Goal: Ask a question: Seek information or help from site administrators or community

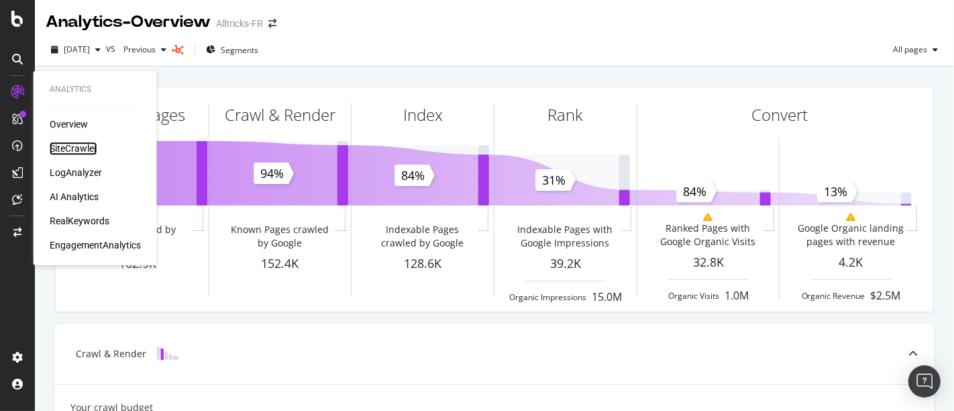
click at [74, 148] on div "SiteCrawler" at bounding box center [74, 148] width 48 height 13
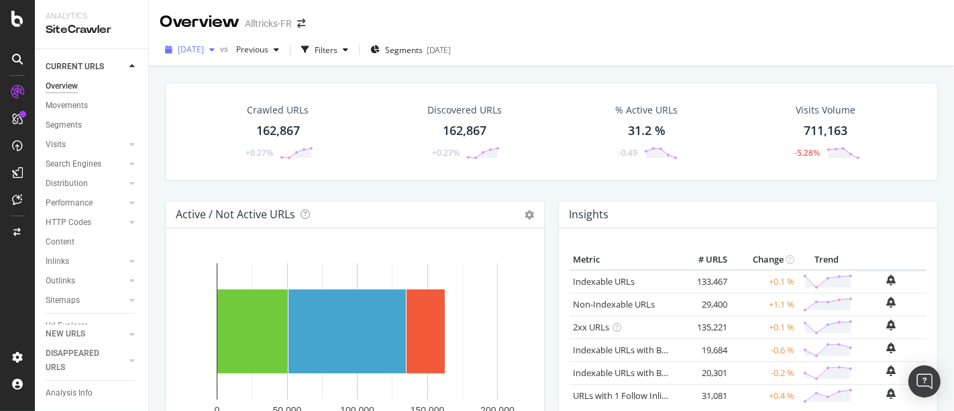
click at [204, 44] on span "[DATE]" at bounding box center [191, 49] width 26 height 11
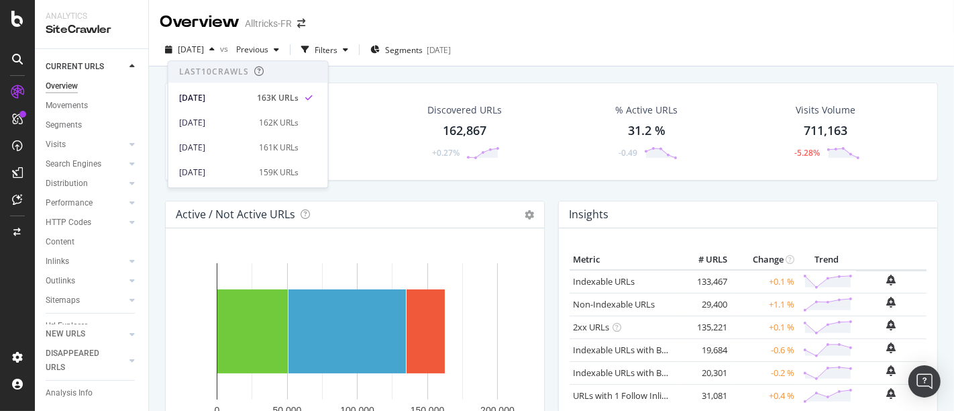
click at [603, 43] on div "[DATE] vs Previous Filters Segments [DATE]" at bounding box center [551, 52] width 805 height 27
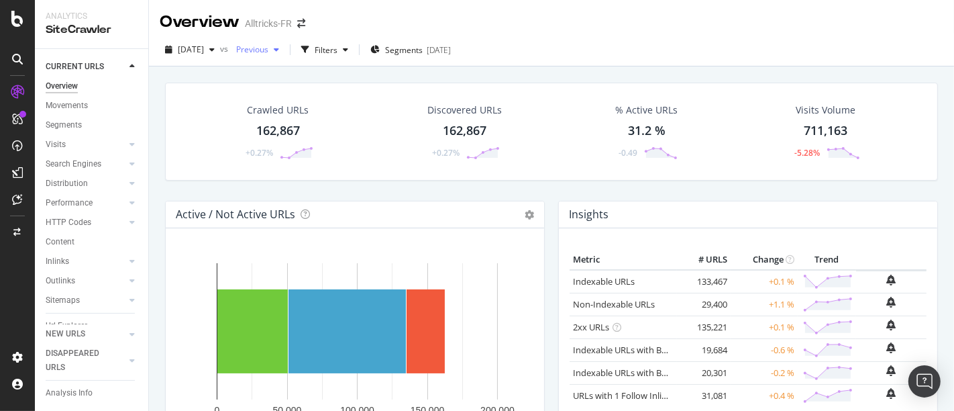
click at [264, 48] on span "Previous" at bounding box center [250, 49] width 38 height 11
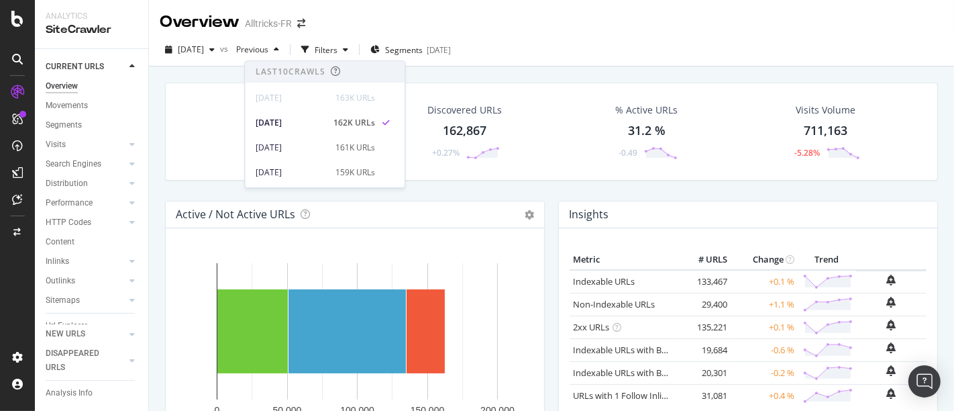
click at [443, 4] on div "Overview Alltricks-FR" at bounding box center [551, 17] width 805 height 34
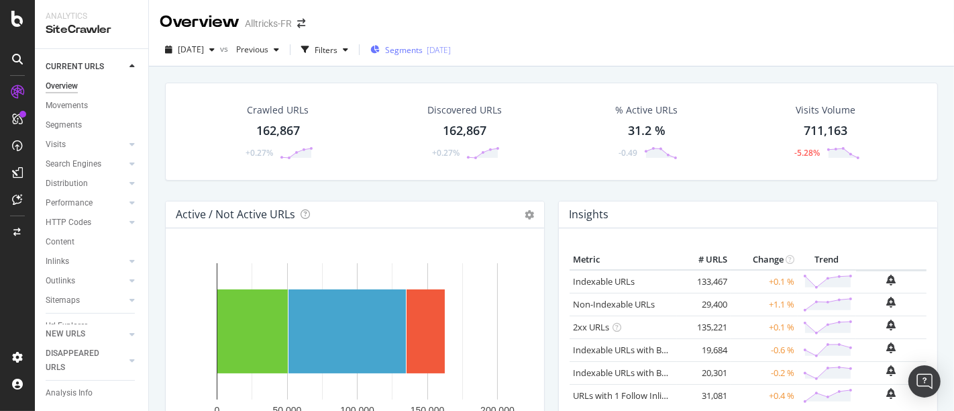
click at [449, 49] on div "[DATE]" at bounding box center [439, 49] width 24 height 11
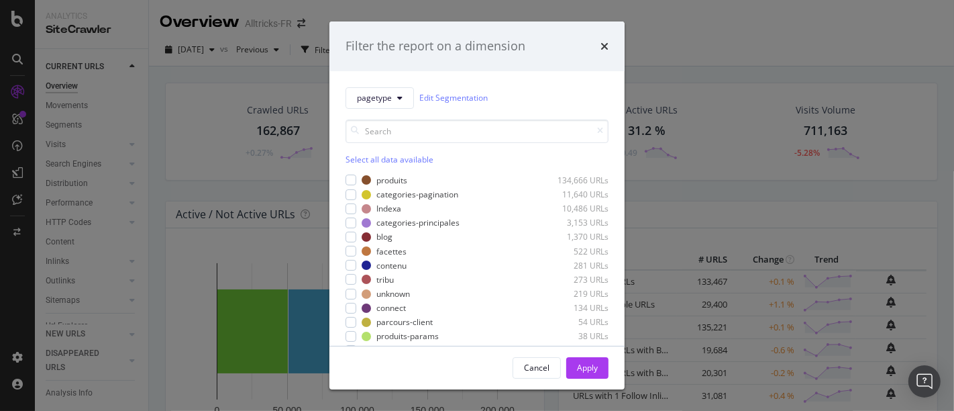
click at [680, 49] on div "Filter the report on a dimension pagetype Edit Segmentation Select all data ava…" at bounding box center [477, 205] width 954 height 411
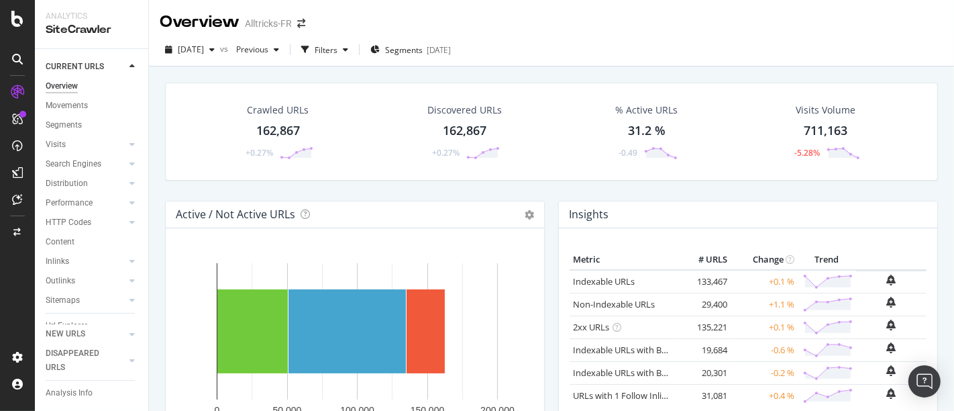
click at [44, 257] on div "CURRENT URLS Overview Movements Segments Visits Analysis Orphan URLs Search Eng…" at bounding box center [91, 230] width 113 height 362
click at [52, 257] on div "Inlinks" at bounding box center [57, 261] width 23 height 14
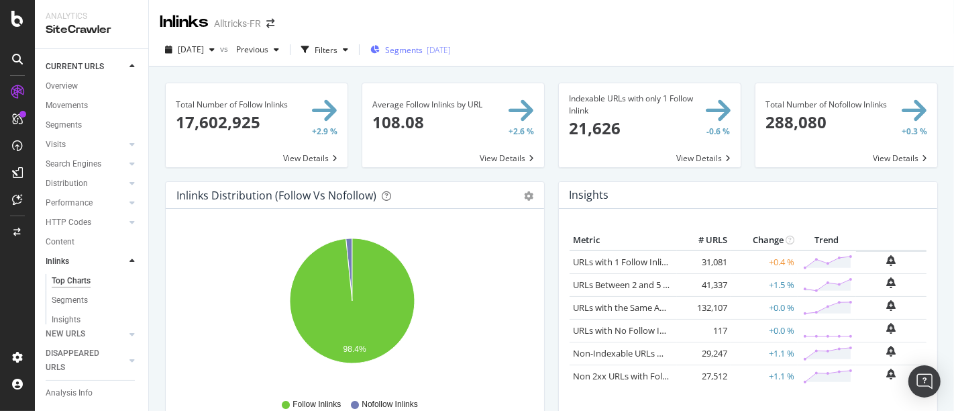
click at [421, 51] on span "Segments" at bounding box center [404, 49] width 38 height 11
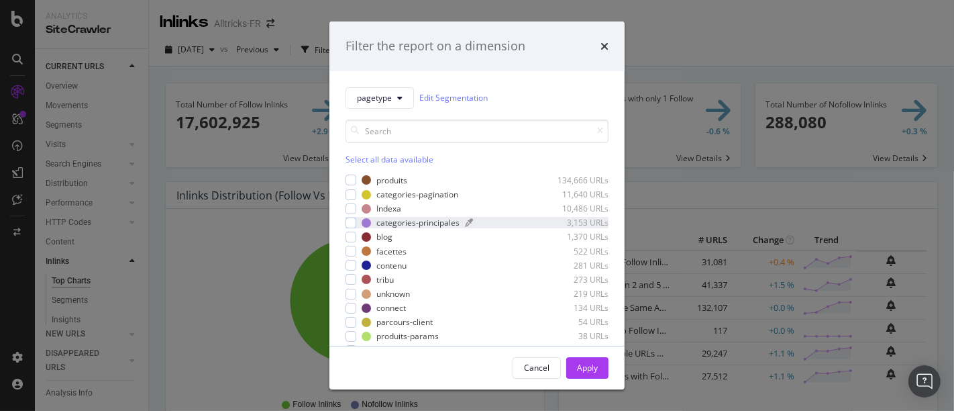
click at [399, 223] on div "categories-principales" at bounding box center [417, 222] width 83 height 11
click at [596, 371] on div "Apply" at bounding box center [587, 367] width 21 height 11
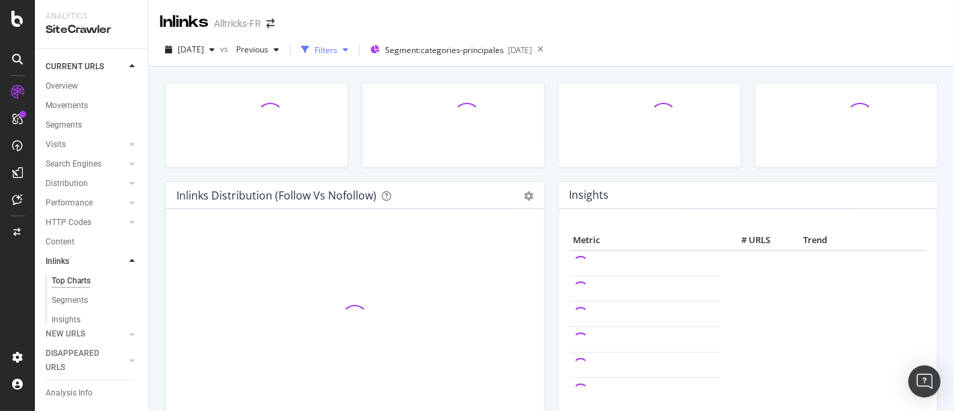
click at [338, 48] on div "Filters" at bounding box center [326, 49] width 23 height 11
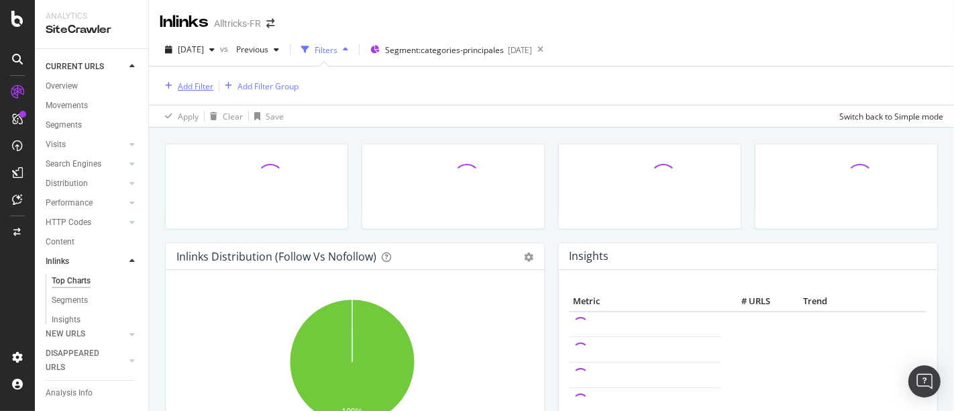
click at [174, 79] on div "Add Filter" at bounding box center [187, 86] width 54 height 15
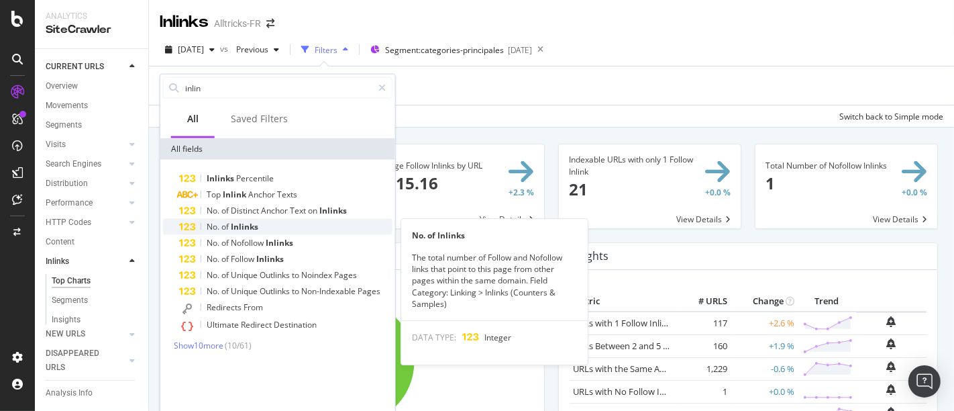
type input "inlin"
click at [226, 229] on span "of" at bounding box center [225, 226] width 9 height 11
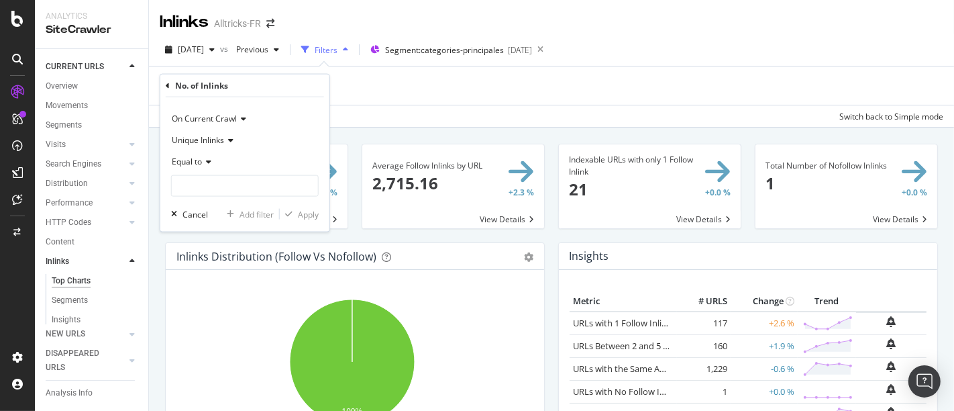
click at [206, 160] on icon at bounding box center [206, 162] width 9 height 8
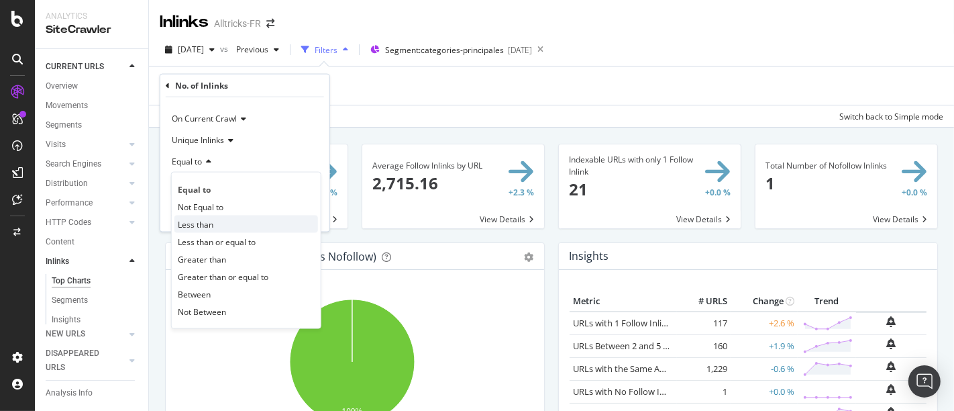
click at [211, 227] on span "Less than" at bounding box center [196, 223] width 36 height 11
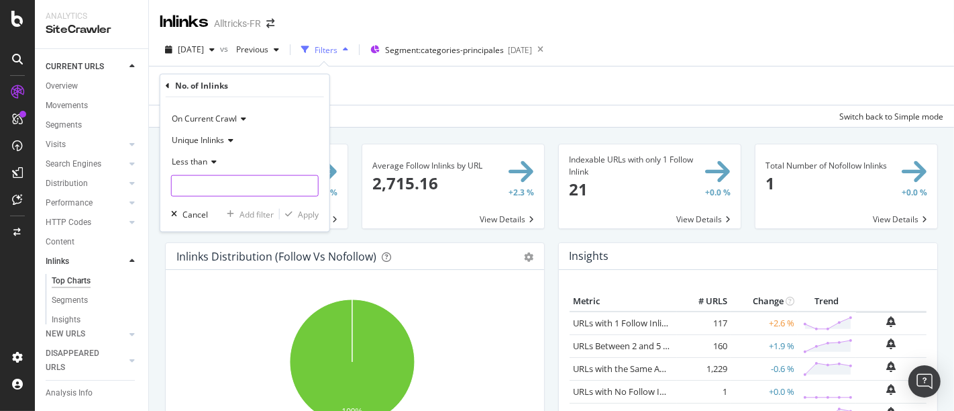
click at [234, 188] on input "number" at bounding box center [245, 185] width 148 height 21
type input "50000"
click at [304, 209] on div "Apply" at bounding box center [308, 213] width 21 height 11
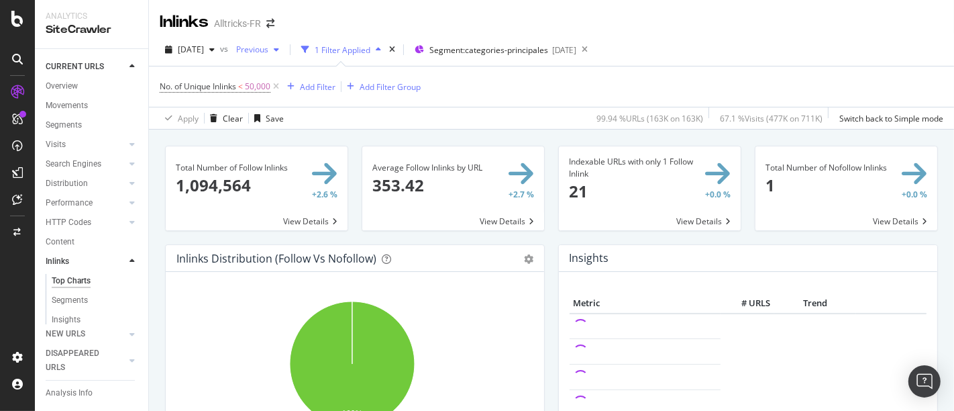
click at [264, 46] on span "Previous" at bounding box center [250, 49] width 38 height 11
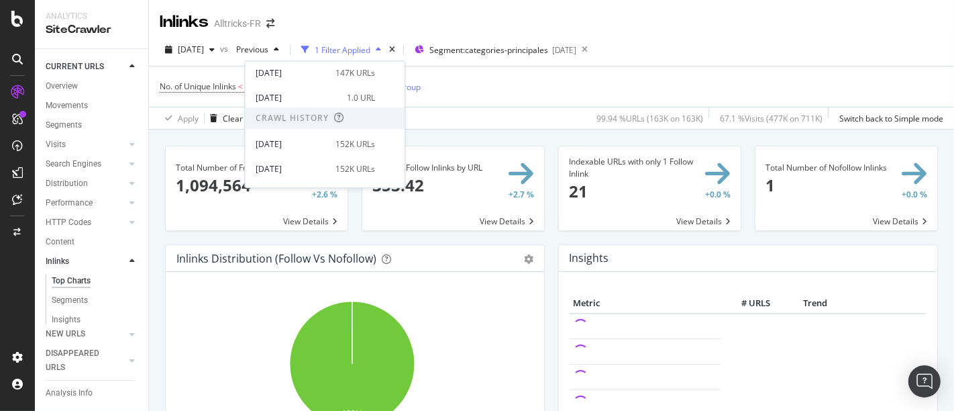
scroll to position [149, 0]
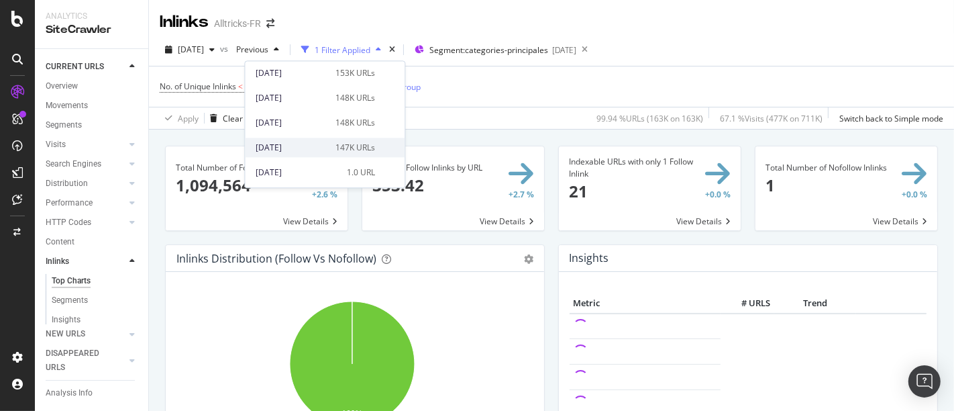
click at [325, 142] on div "[DATE] 147K URLs" at bounding box center [315, 148] width 119 height 12
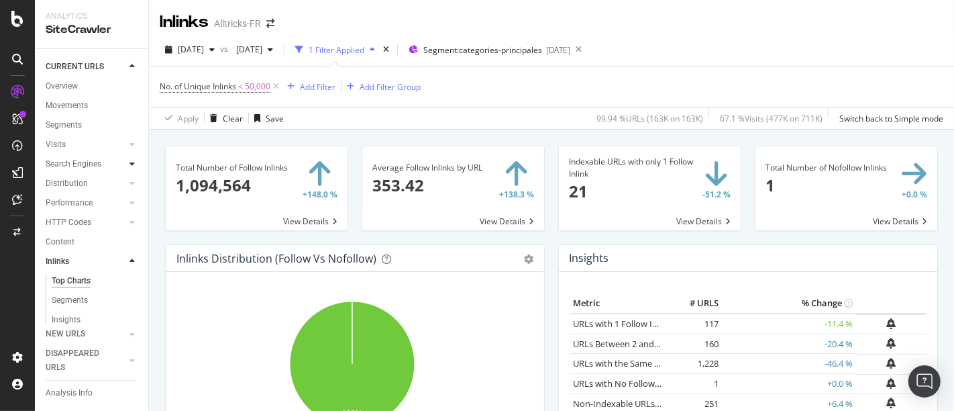
drag, startPoint x: 113, startPoint y: 160, endPoint x: 117, endPoint y: 166, distance: 7.8
click at [113, 160] on div at bounding box center [118, 163] width 13 height 13
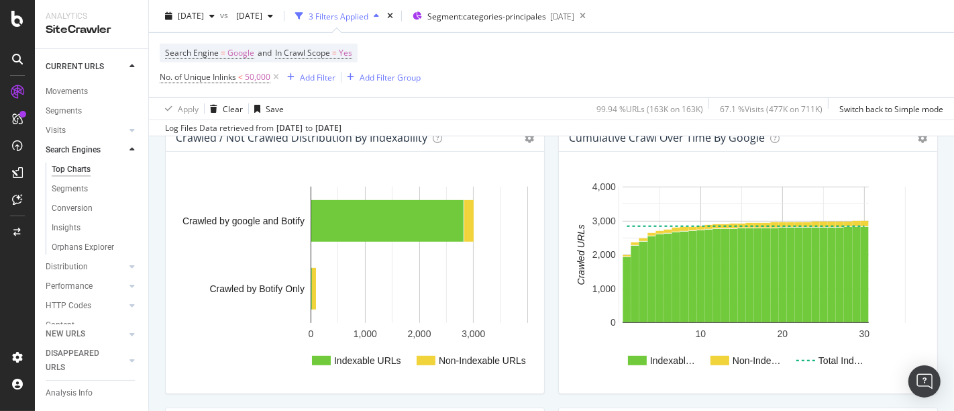
scroll to position [521, 0]
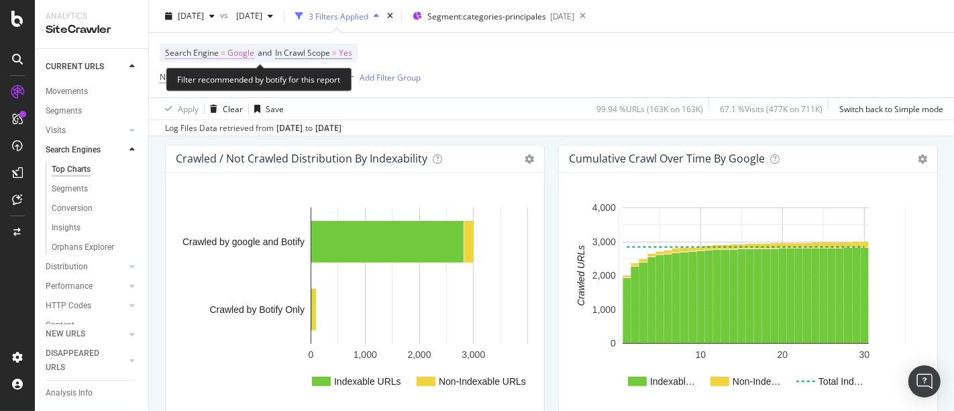
click at [223, 58] on span "Search Engine = Google" at bounding box center [209, 53] width 89 height 12
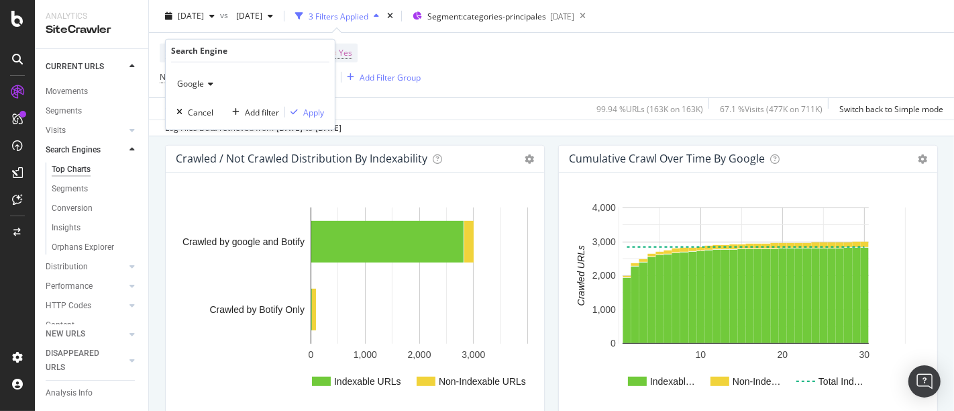
click at [411, 40] on div "Search Engine = Google and In Crawl Scope = Yes No. of Unique Inlinks < 50,000 …" at bounding box center [552, 65] width 784 height 64
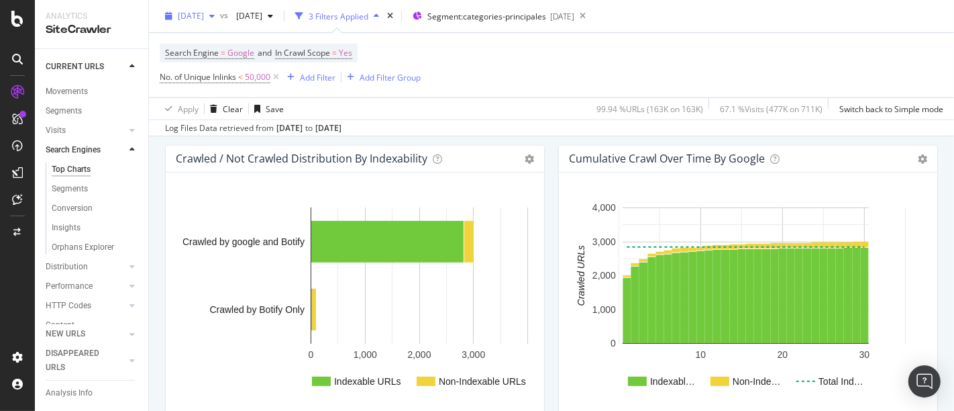
click at [204, 18] on span "[DATE]" at bounding box center [191, 15] width 26 height 11
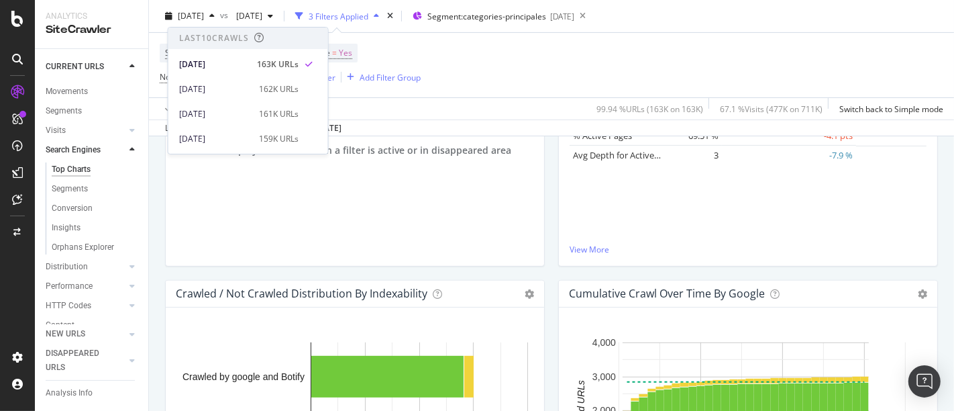
scroll to position [372, 0]
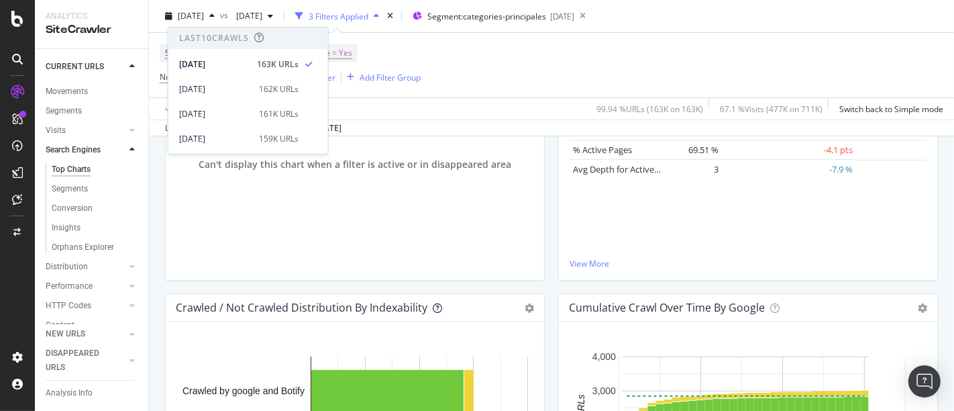
click at [433, 305] on icon at bounding box center [437, 307] width 9 height 9
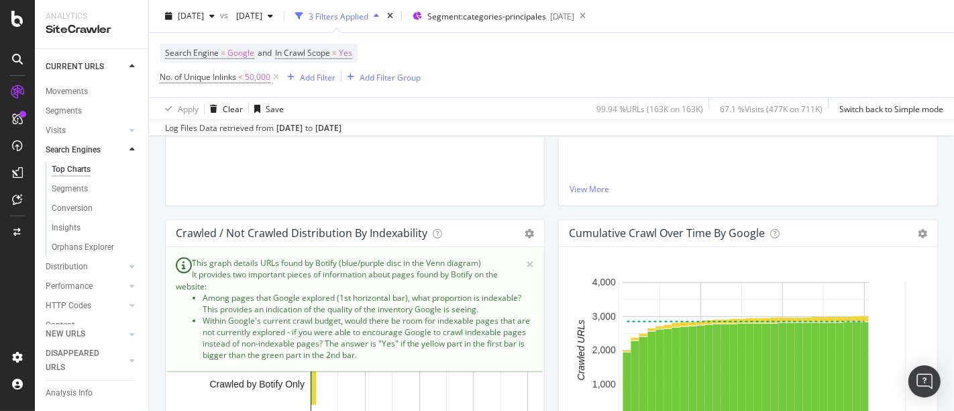
scroll to position [298, 0]
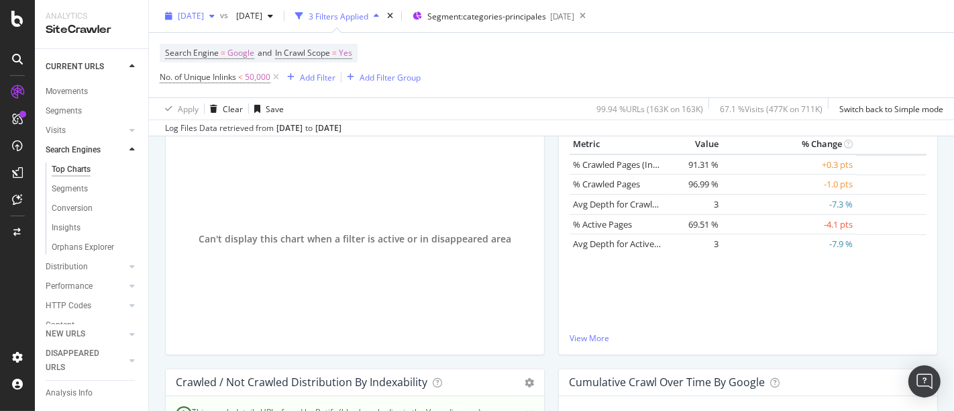
click at [215, 15] on icon "button" at bounding box center [211, 16] width 5 height 8
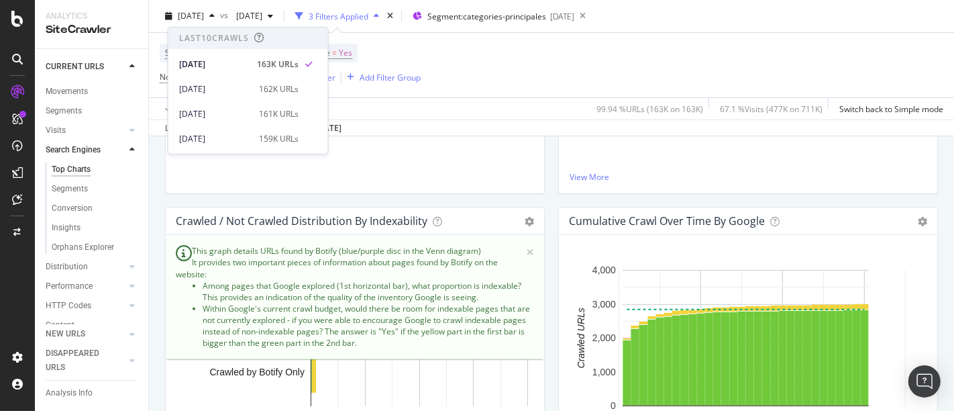
scroll to position [447, 0]
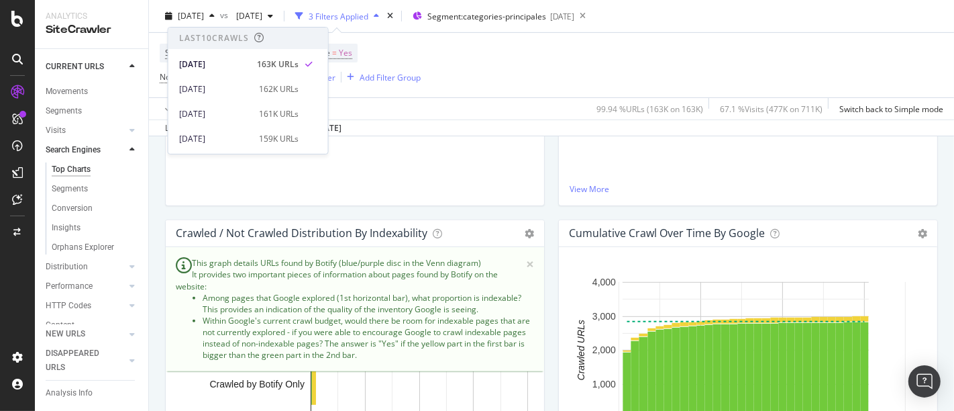
click at [305, 192] on div "Can't display this chart when a filter is active or in disappeared area" at bounding box center [354, 89] width 357 height 209
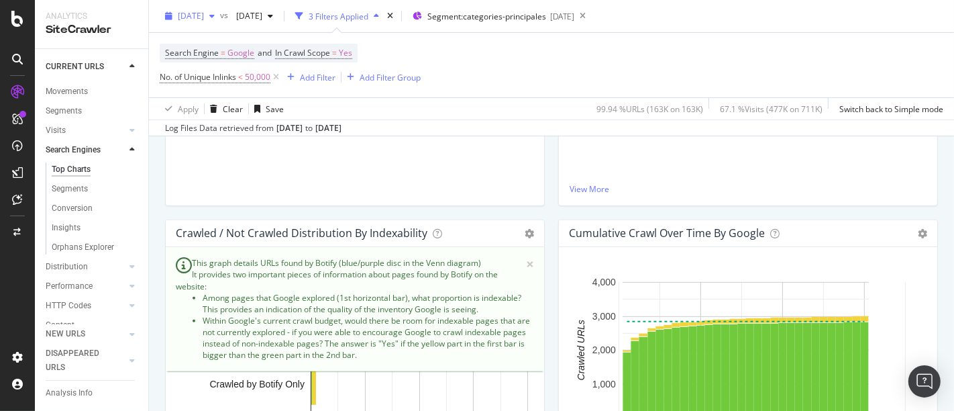
click at [204, 20] on span "[DATE]" at bounding box center [191, 15] width 26 height 11
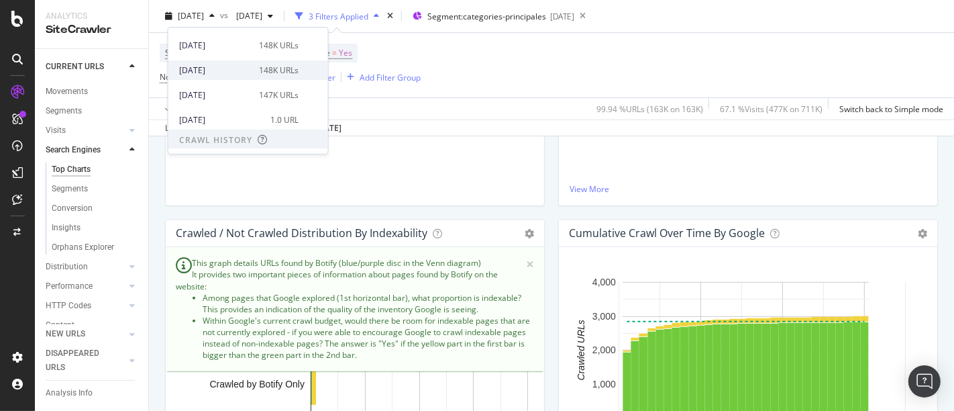
scroll to position [149, 0]
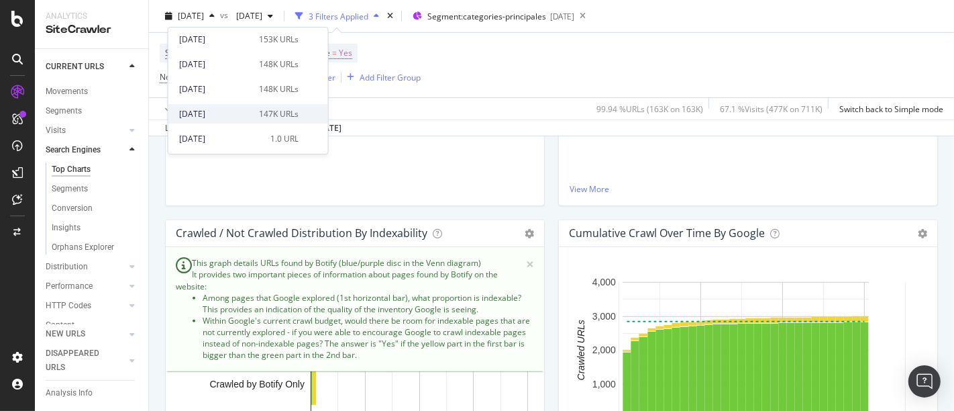
click at [242, 114] on div "[DATE]" at bounding box center [215, 114] width 72 height 12
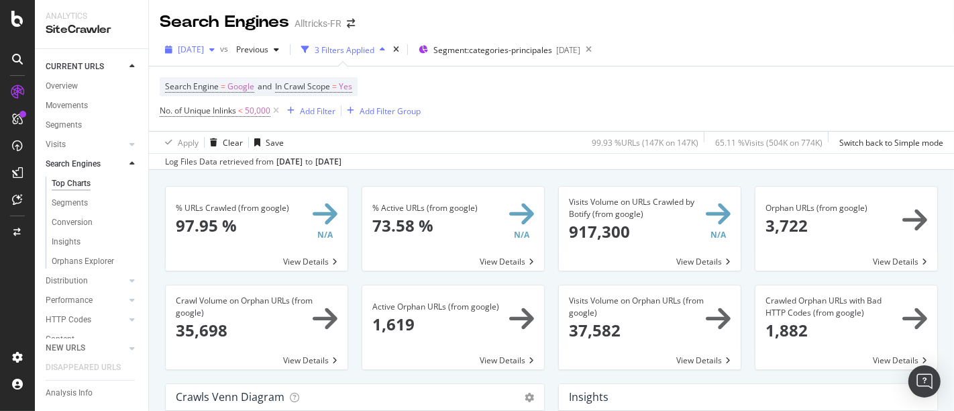
click at [204, 45] on span "[DATE]" at bounding box center [191, 49] width 26 height 11
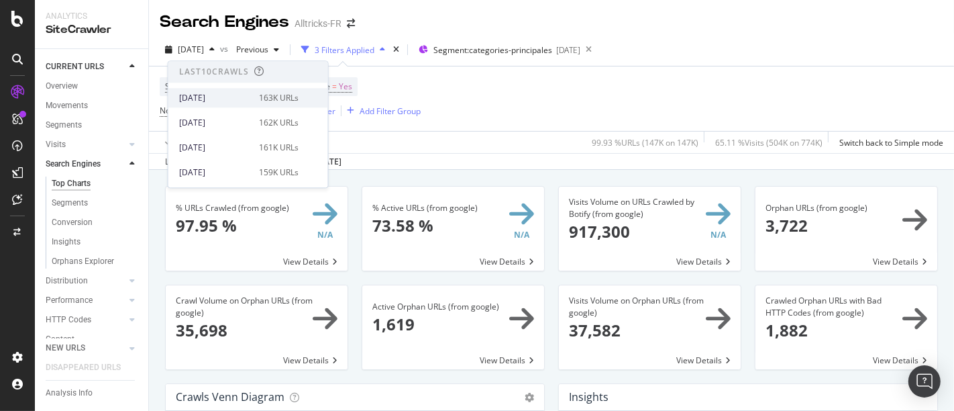
click at [218, 101] on div "[DATE]" at bounding box center [215, 98] width 72 height 12
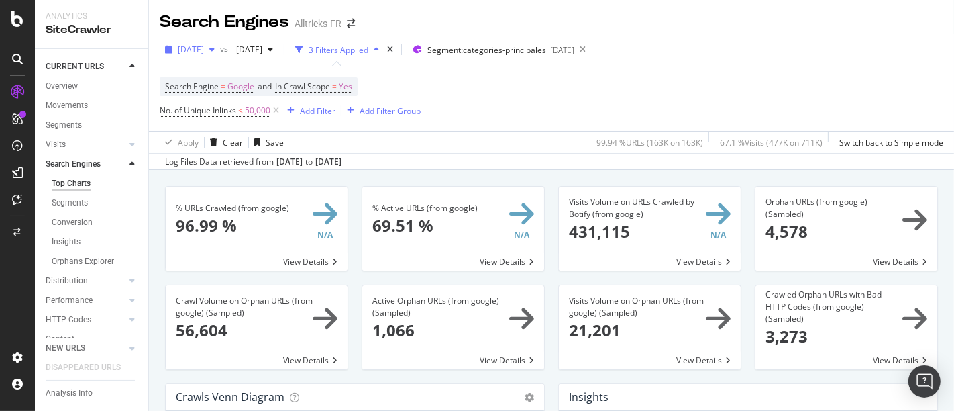
click at [204, 53] on span "[DATE]" at bounding box center [191, 49] width 26 height 11
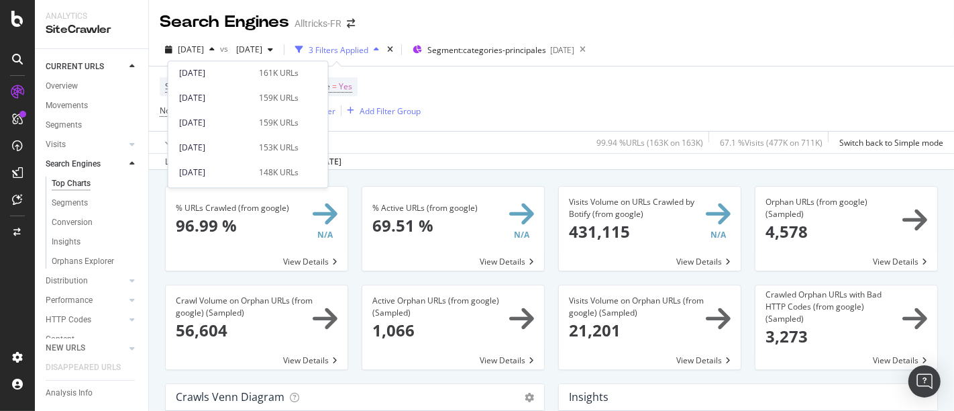
scroll to position [149, 0]
click at [245, 138] on div "[DATE] 147K URLs" at bounding box center [248, 147] width 160 height 19
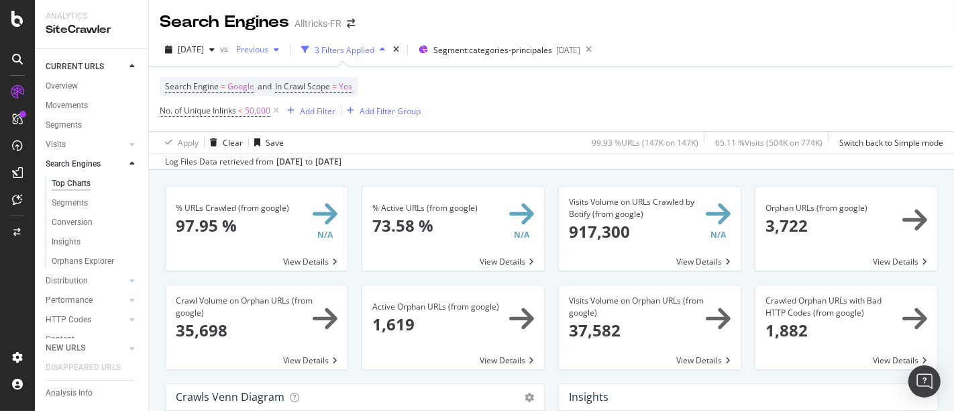
click at [277, 56] on div "Previous" at bounding box center [258, 50] width 54 height 20
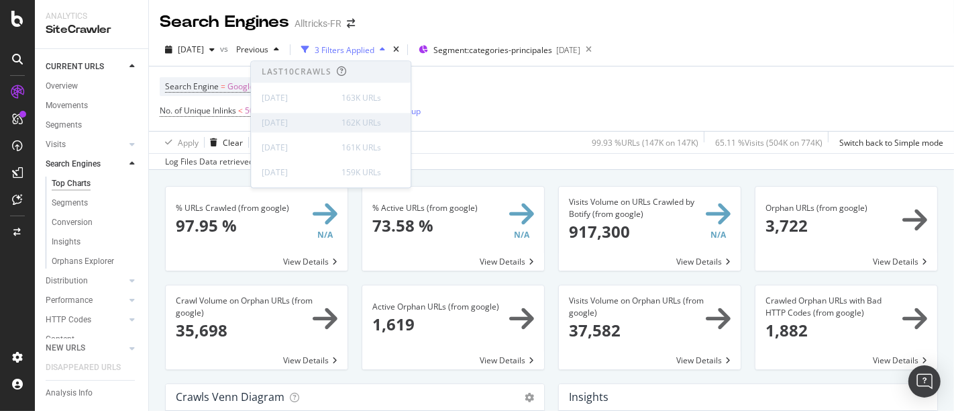
scroll to position [74, 0]
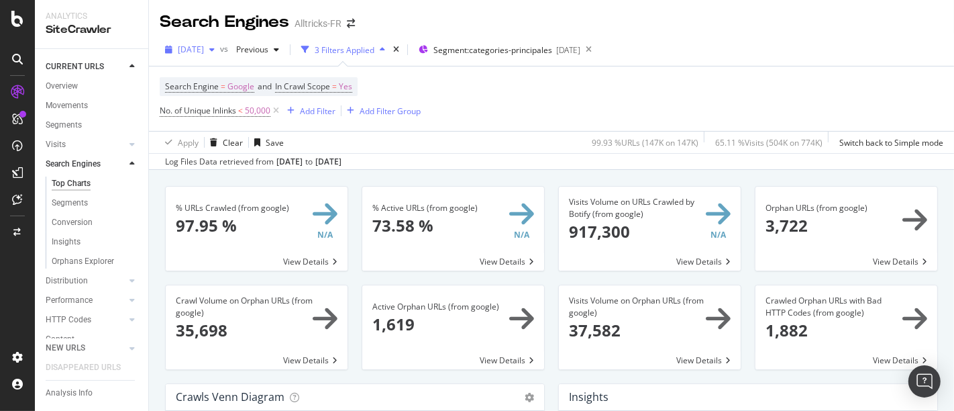
click at [218, 56] on div "[DATE]" at bounding box center [190, 50] width 60 height 20
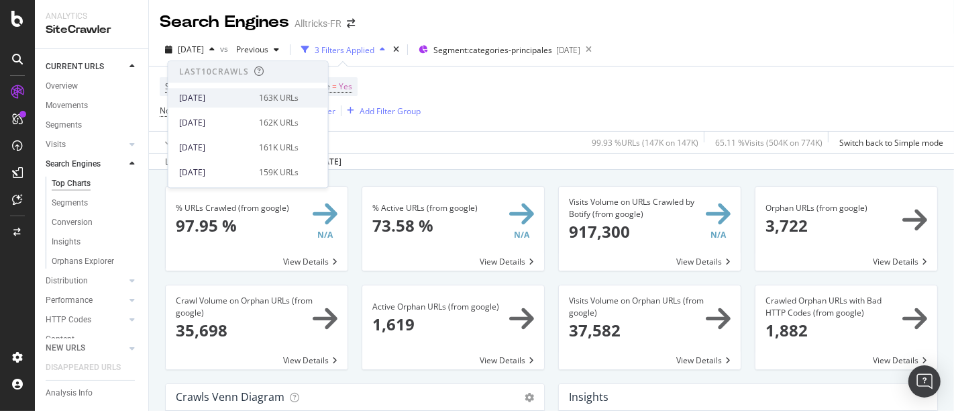
click at [238, 103] on div "[DATE]" at bounding box center [215, 98] width 72 height 12
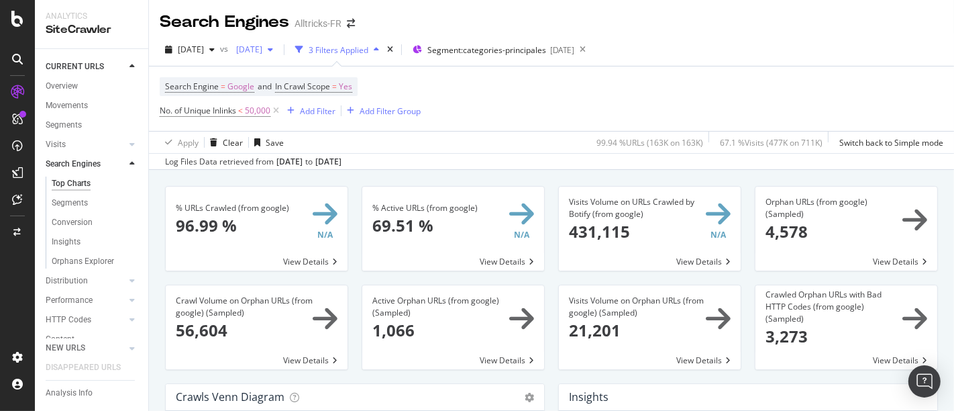
click at [262, 52] on span "[DATE]" at bounding box center [247, 49] width 32 height 11
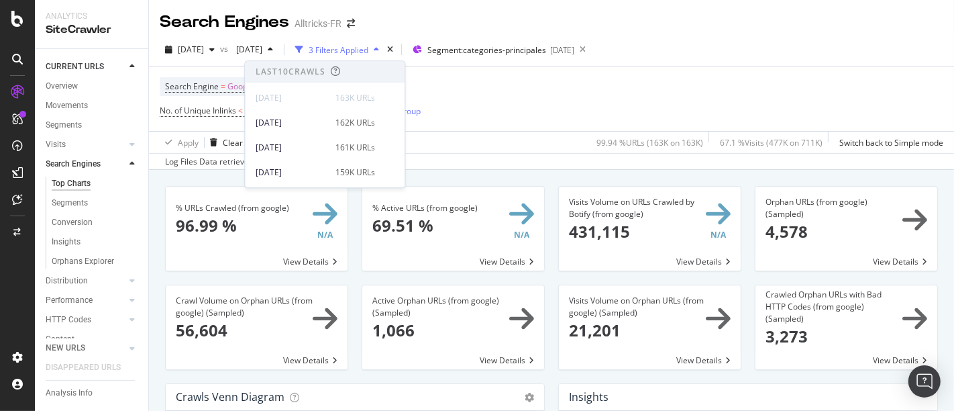
drag, startPoint x: 481, startPoint y: 108, endPoint x: 463, endPoint y: 101, distance: 19.6
click at [481, 108] on div "Search Engine = Google and In Crawl Scope = Yes No. of Unique Inlinks < 50,000 …" at bounding box center [552, 98] width 784 height 64
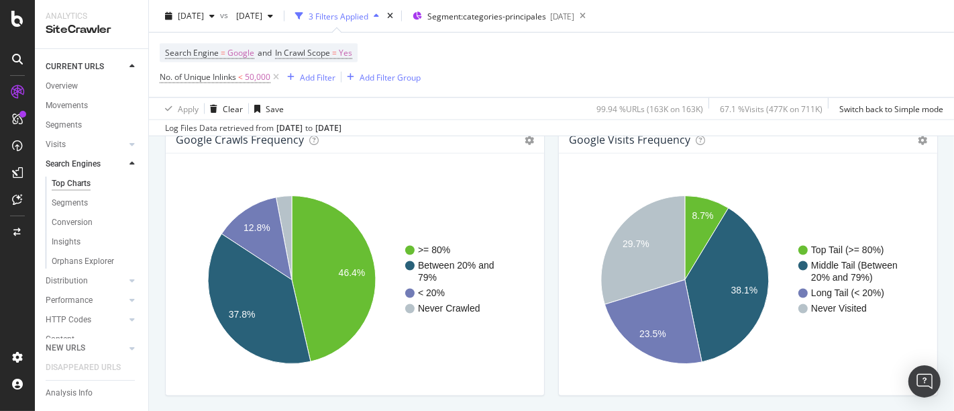
scroll to position [1641, 0]
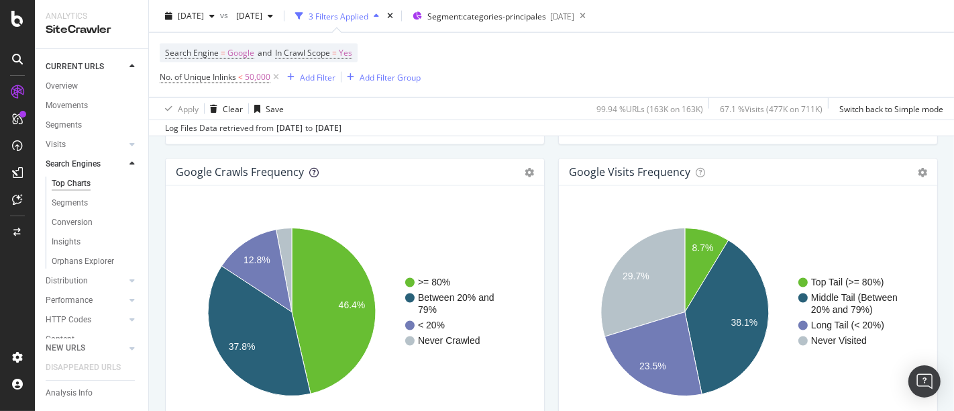
click at [309, 171] on icon at bounding box center [313, 172] width 9 height 9
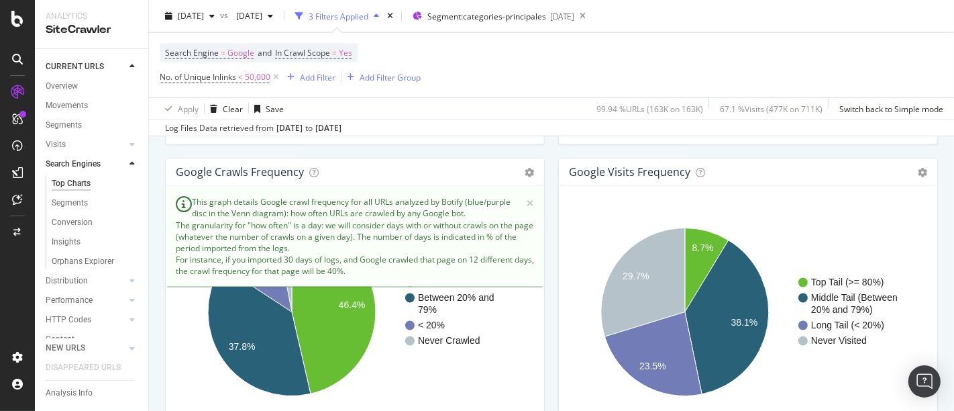
click at [395, 303] on rect "A chart." at bounding box center [352, 311] width 352 height 209
click at [403, 376] on rect "A chart." at bounding box center [352, 311] width 352 height 209
click at [440, 159] on div "google Crawls Frequency Chart (by Value) Table Expand Export as CSV Export as P…" at bounding box center [355, 172] width 378 height 27
click at [527, 199] on span "×" at bounding box center [530, 203] width 8 height 14
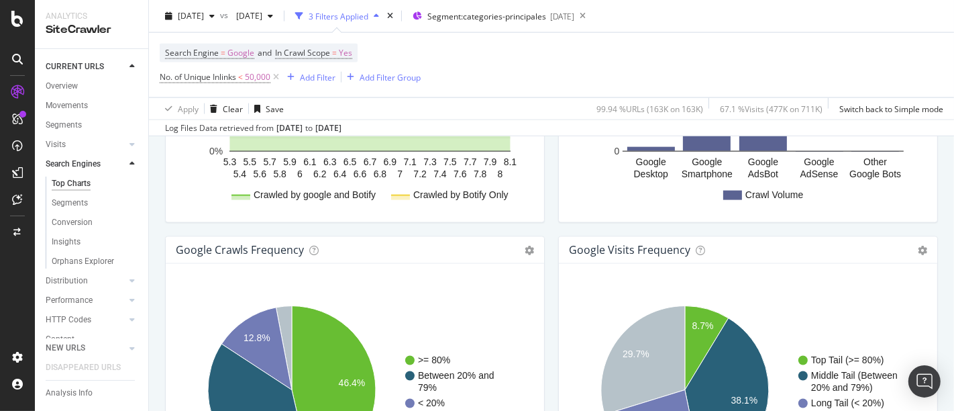
scroll to position [1715, 0]
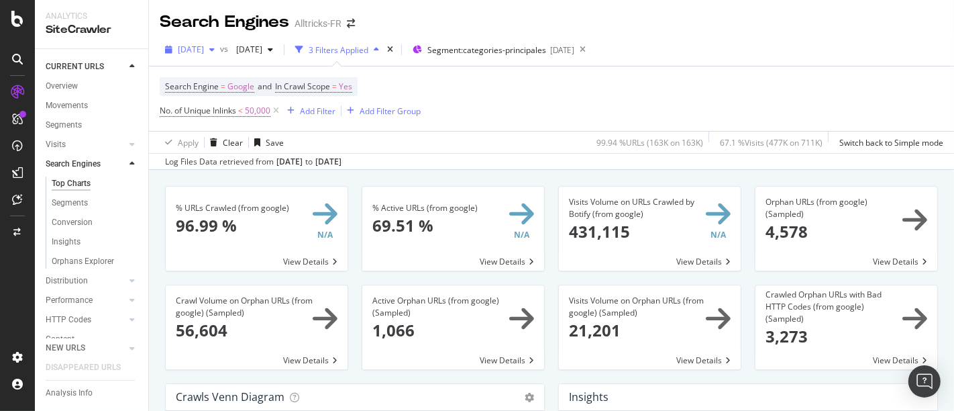
click at [176, 47] on div "button" at bounding box center [169, 50] width 18 height 8
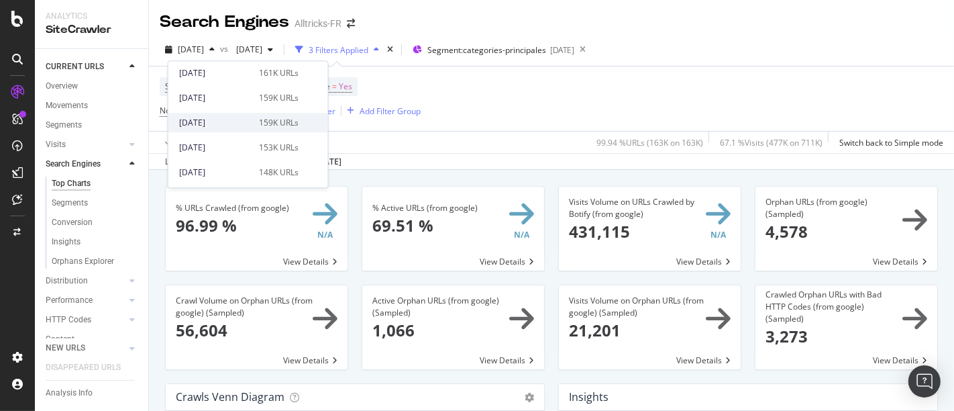
scroll to position [149, 0]
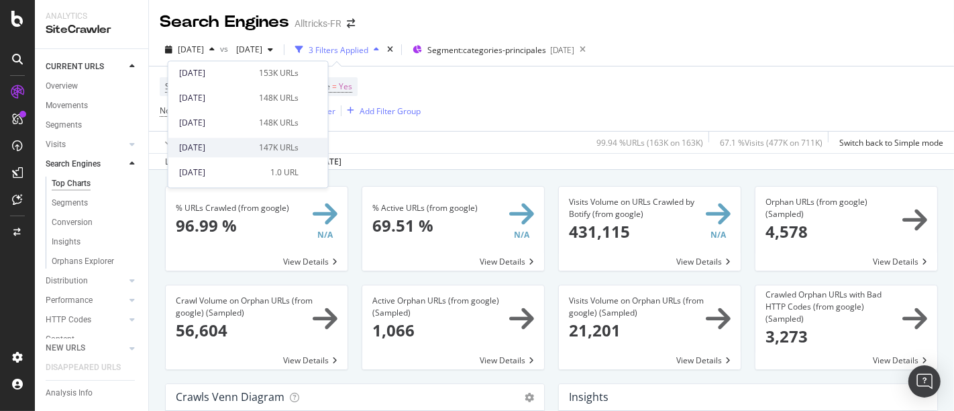
click at [243, 142] on div "[DATE]" at bounding box center [215, 148] width 72 height 12
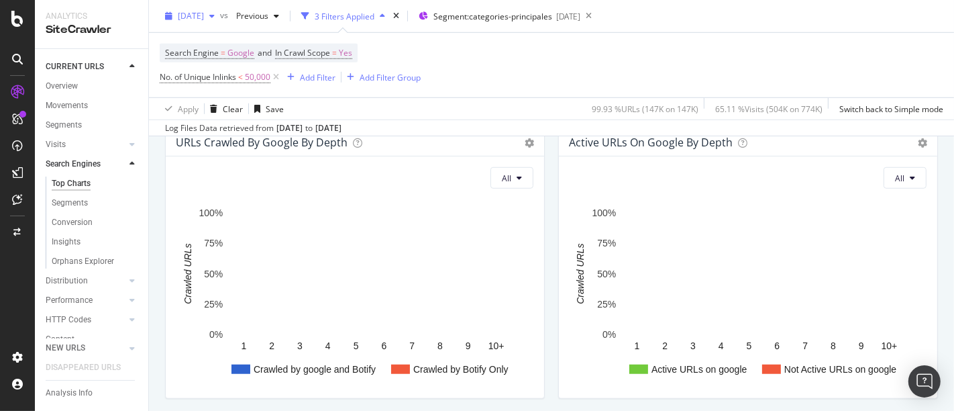
scroll to position [820, 0]
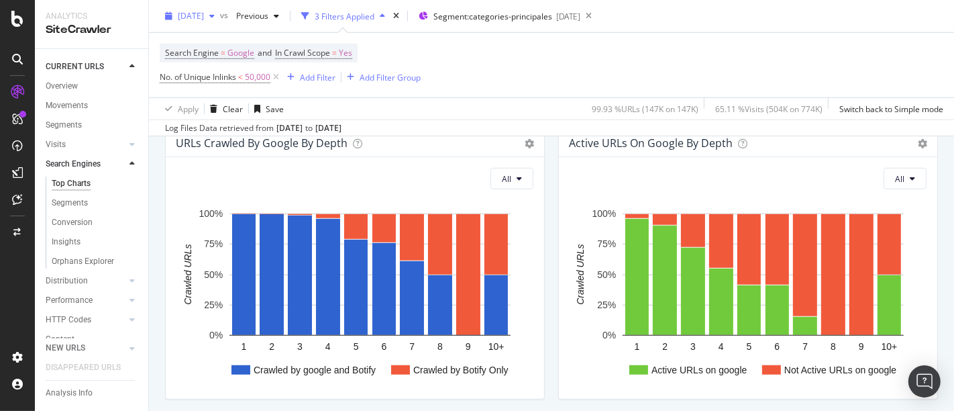
click at [204, 10] on span "[DATE]" at bounding box center [191, 15] width 26 height 11
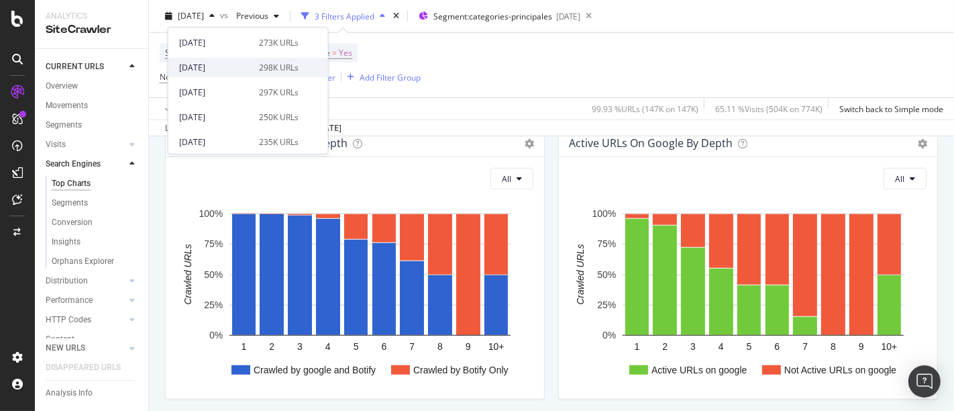
scroll to position [494, 0]
click at [264, 64] on div "216K URLs" at bounding box center [279, 64] width 40 height 12
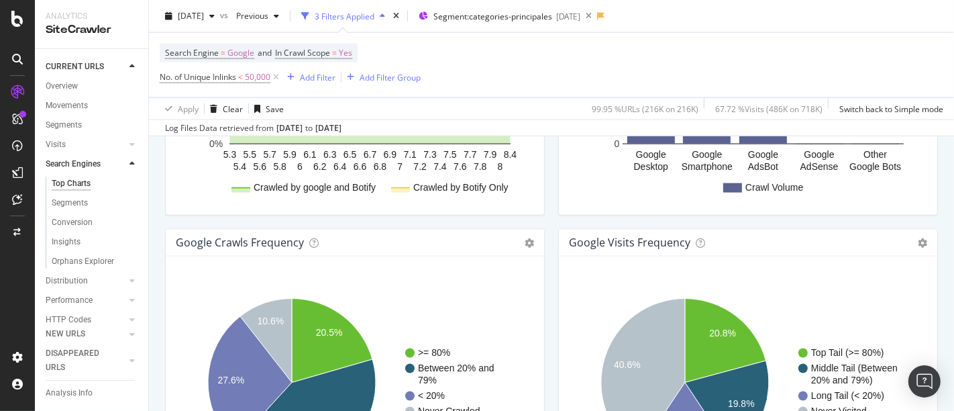
scroll to position [1714, 0]
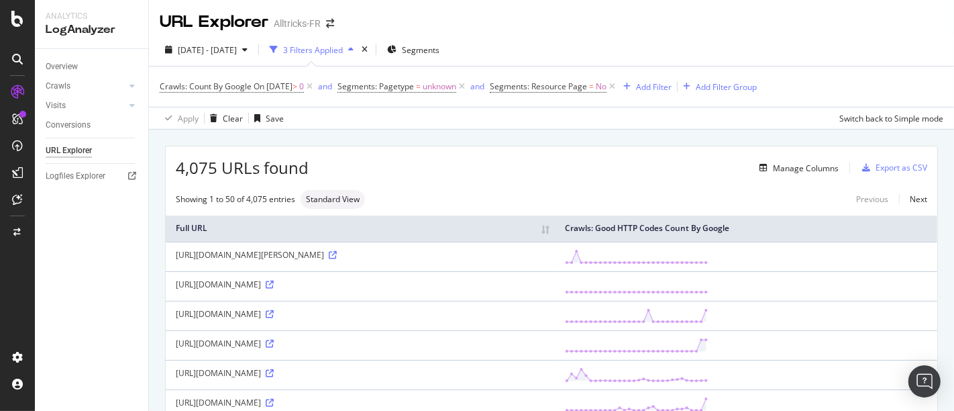
scroll to position [719, 0]
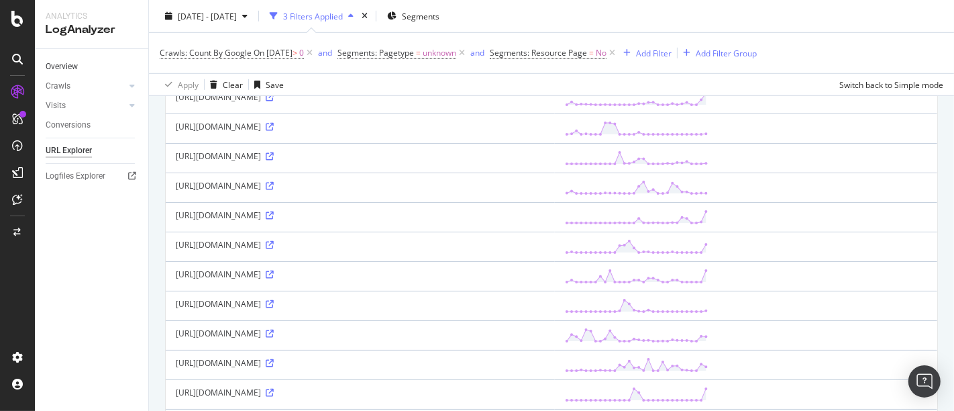
drag, startPoint x: 61, startPoint y: 66, endPoint x: 81, endPoint y: 72, distance: 20.2
click at [61, 66] on div "Overview" at bounding box center [62, 67] width 32 height 14
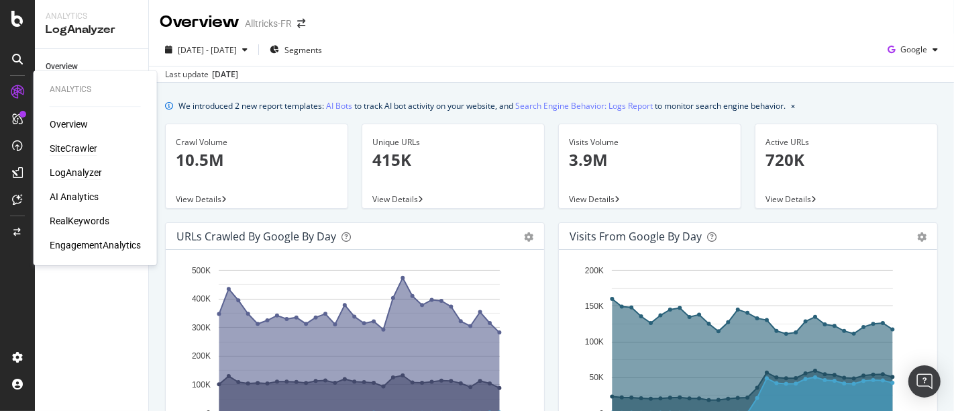
click at [74, 148] on div "SiteCrawler" at bounding box center [74, 148] width 48 height 13
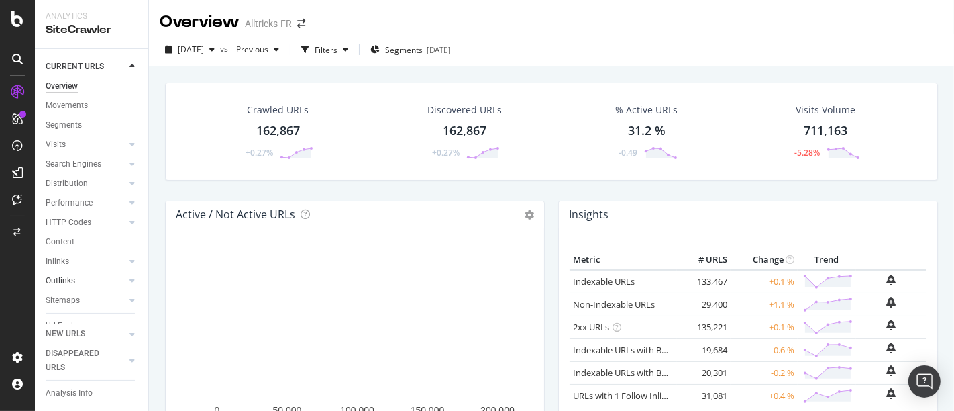
scroll to position [52, 0]
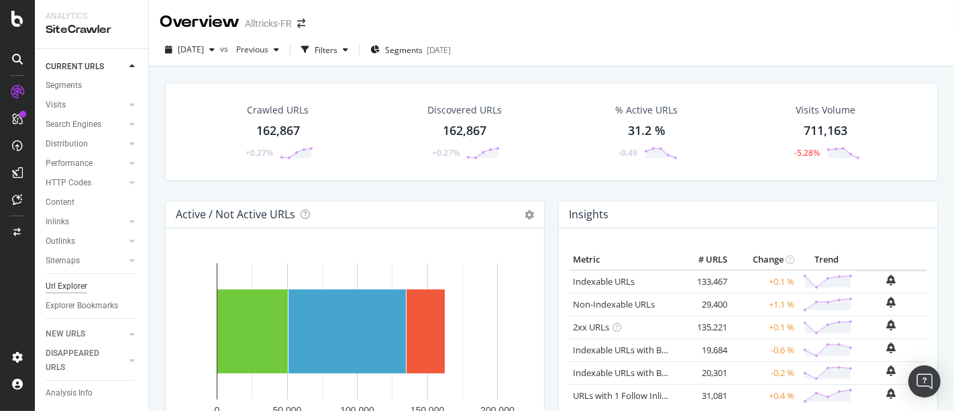
click at [67, 279] on div "Url Explorer" at bounding box center [67, 286] width 42 height 14
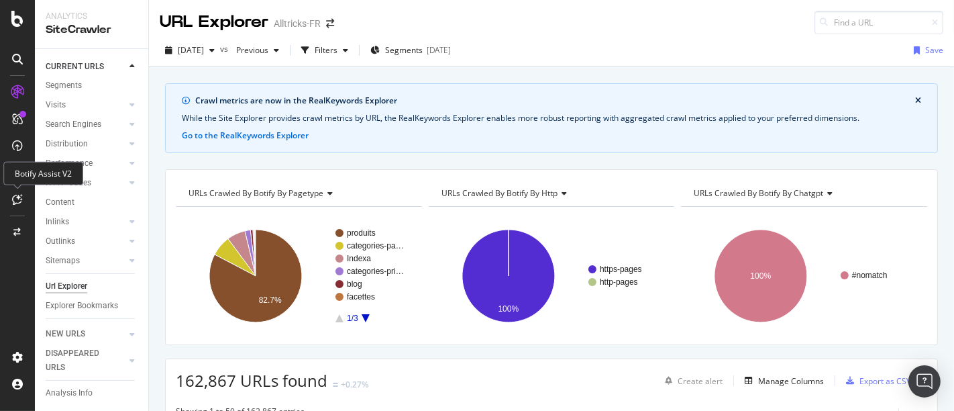
click at [21, 194] on icon at bounding box center [18, 199] width 10 height 11
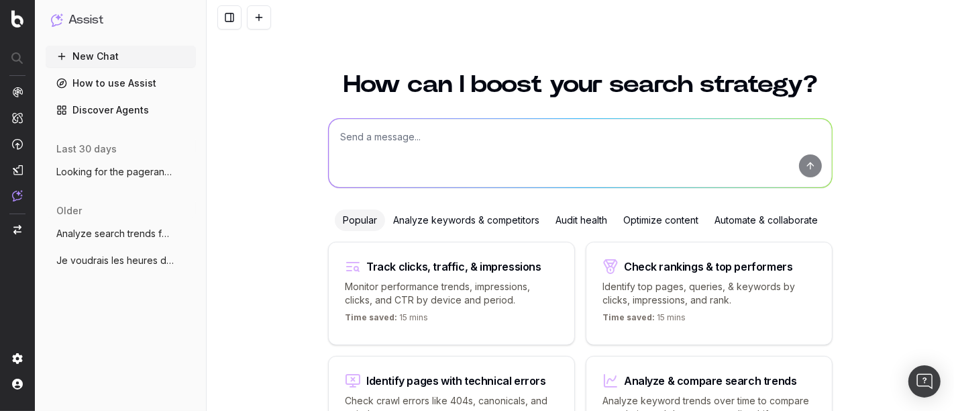
click at [476, 154] on textarea at bounding box center [580, 153] width 503 height 68
type textarea "Je souhaite avoir le pagerank moyen de mes pages caté"
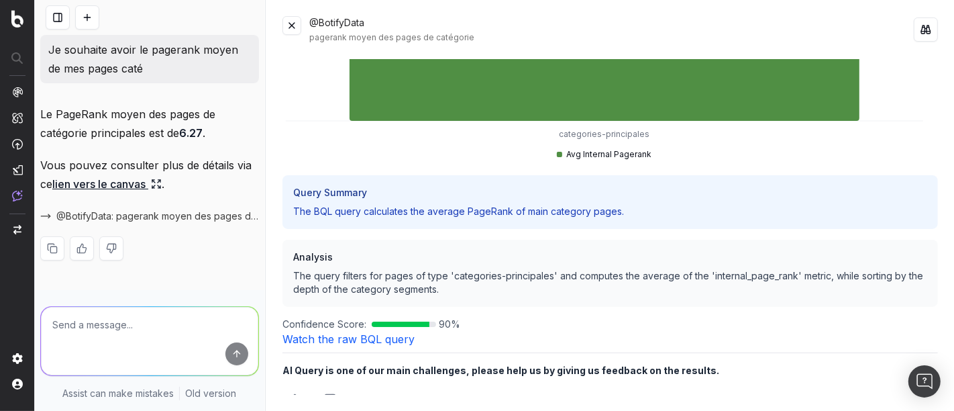
scroll to position [298, 0]
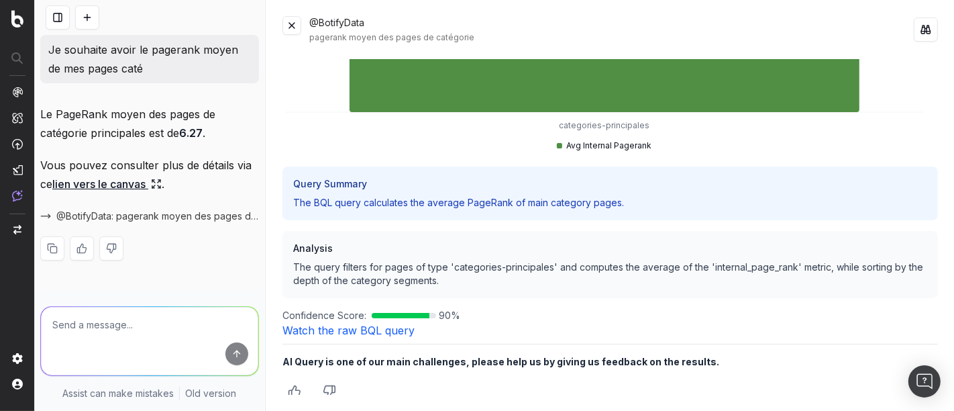
click at [384, 323] on link "Watch the raw BQL query" at bounding box center [348, 329] width 132 height 13
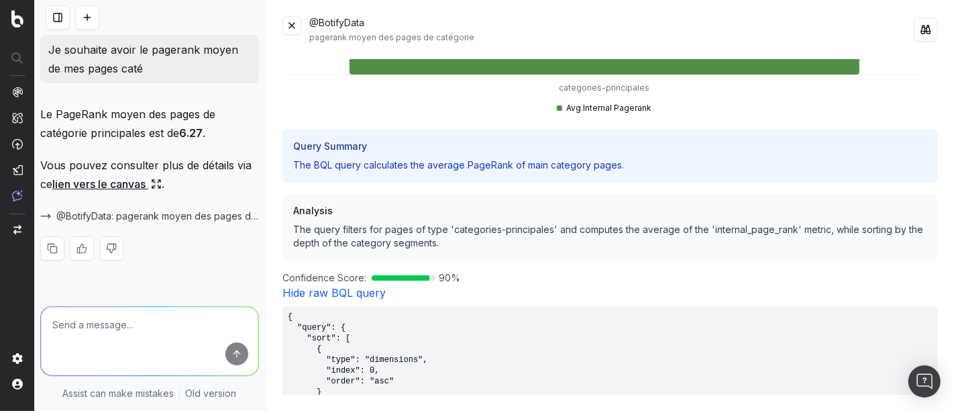
scroll to position [0, 0]
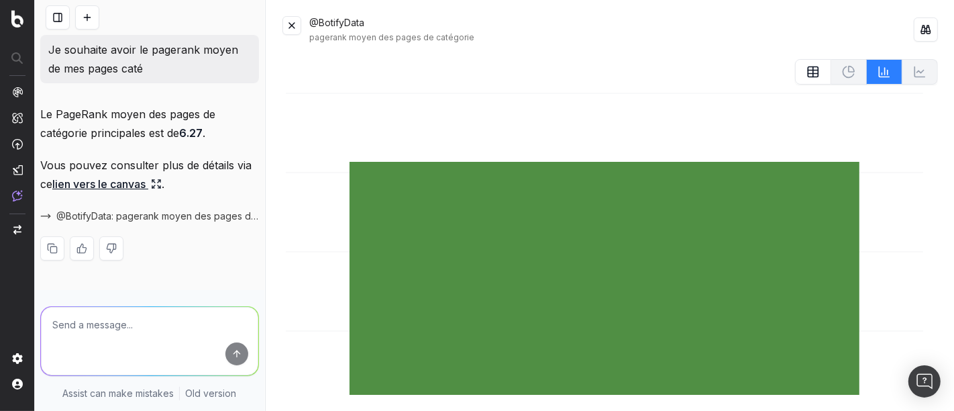
click at [795, 74] on button at bounding box center [813, 71] width 36 height 25
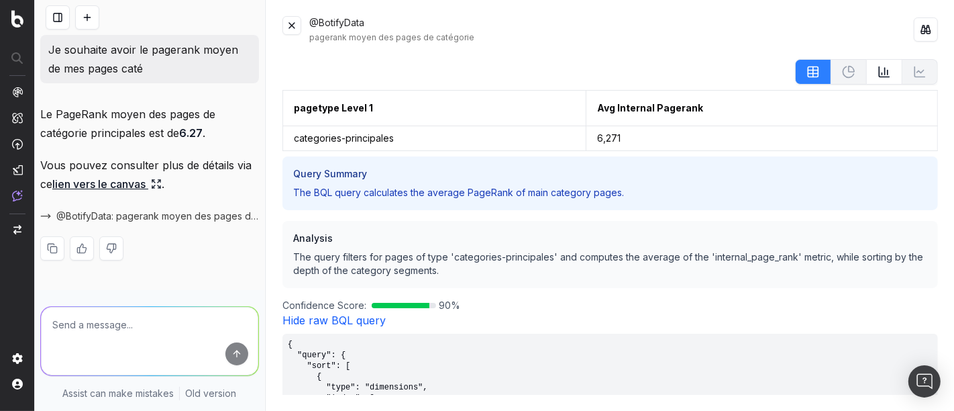
click at [138, 183] on link "lien vers le canvas" at bounding box center [106, 183] width 109 height 19
click at [144, 207] on div "@BotifyData: pagerank moyen des pages de catégorie" at bounding box center [149, 216] width 219 height 19
click at [142, 218] on span "@BotifyData: pagerank moyen des pages de catégorie" at bounding box center [157, 215] width 203 height 13
click at [134, 325] on textarea at bounding box center [149, 341] width 217 height 68
type textarea "ok vs le crawl du 7 octobre 2024 ?"
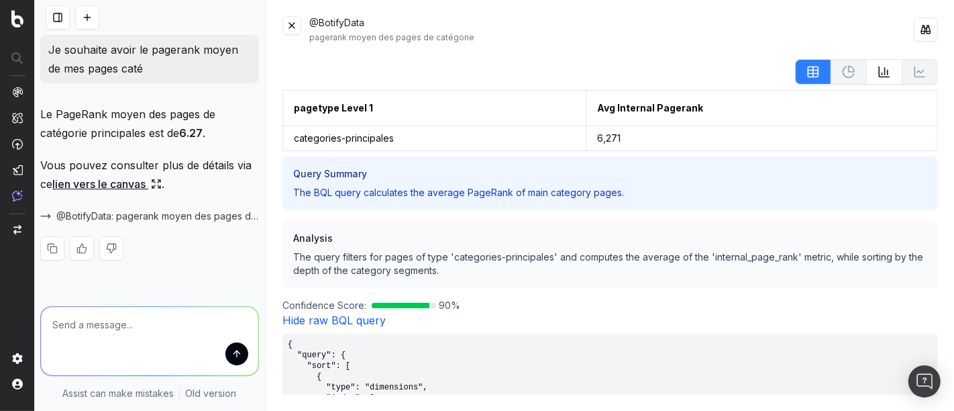
scroll to position [61, 0]
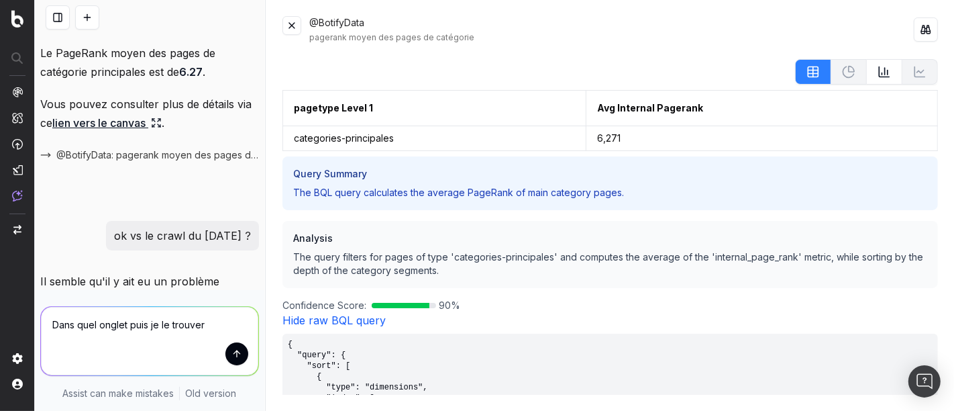
type textarea "Dans quel onglet puis je le trouver ?"
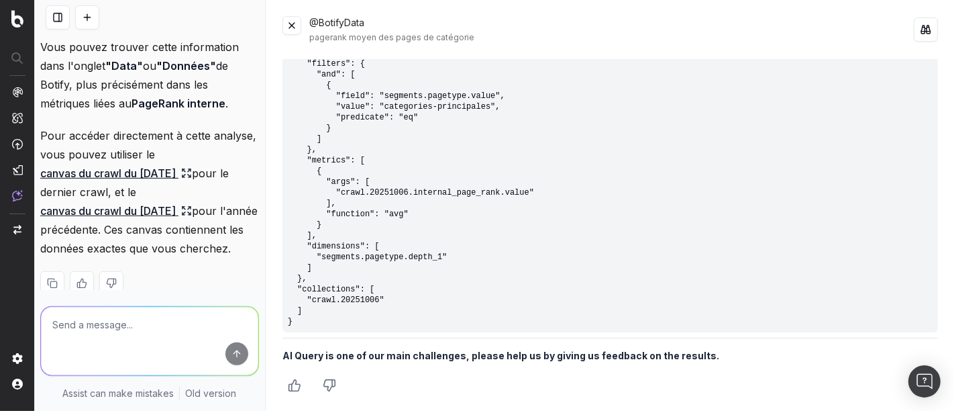
scroll to position [686, 0]
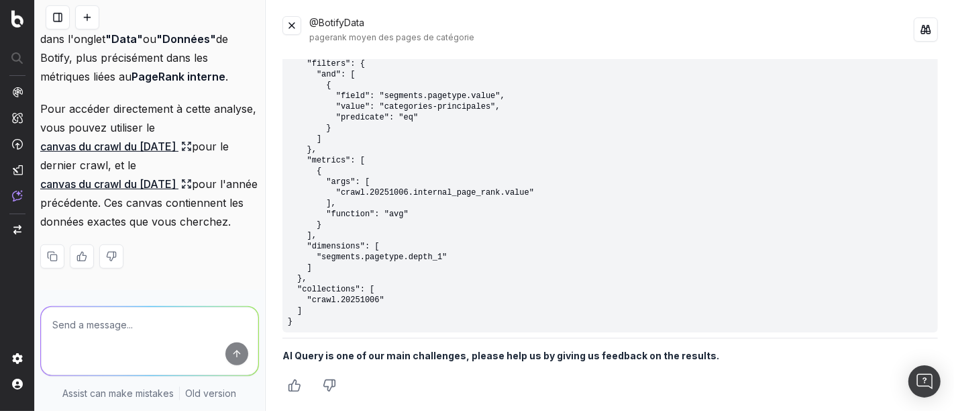
click at [192, 141] on icon at bounding box center [186, 146] width 11 height 11
click at [192, 137] on link "canvas du crawl du 6 octobre 2025" at bounding box center [116, 146] width 152 height 19
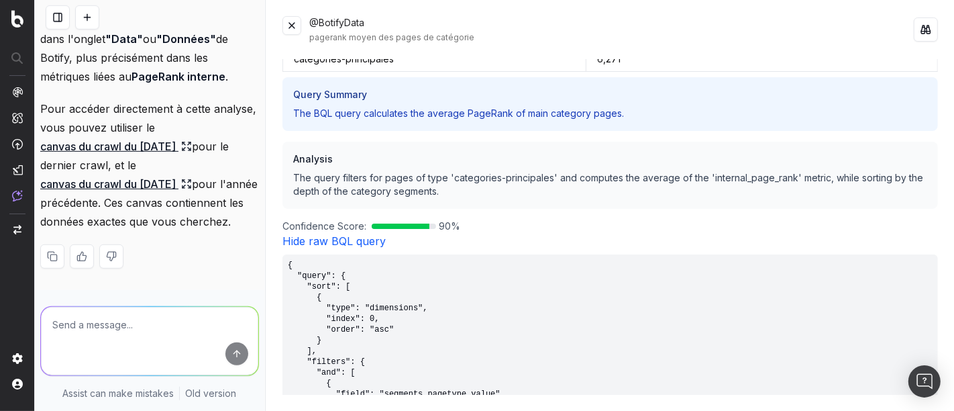
scroll to position [0, 0]
